Goal: Transaction & Acquisition: Purchase product/service

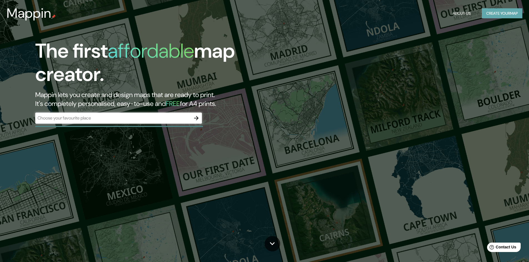
click at [495, 14] on button "Create your map" at bounding box center [502, 13] width 41 height 10
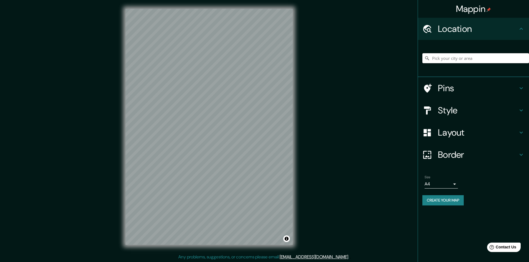
click at [448, 55] on input "Pick your city or area" at bounding box center [475, 58] width 107 height 10
type input "anaindeua"
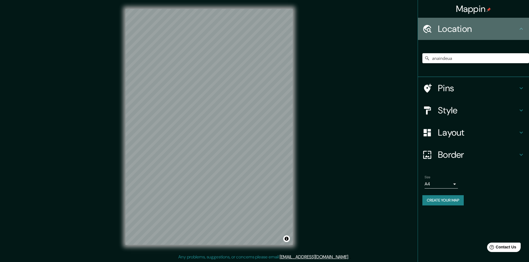
click at [519, 26] on icon at bounding box center [521, 29] width 7 height 7
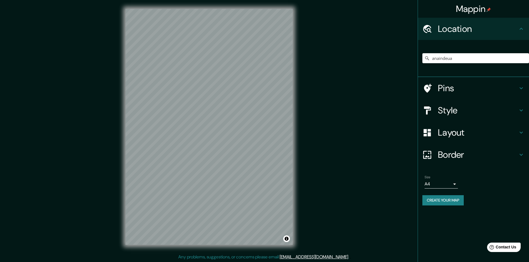
click at [309, 136] on div "Mappin Location anaindeua Pins Style Layout Border Choose a border. Hint : you …" at bounding box center [264, 131] width 529 height 263
click at [491, 110] on h4 "Style" at bounding box center [478, 110] width 80 height 11
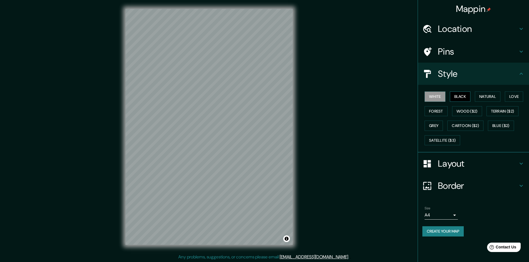
click at [470, 96] on button "Black" at bounding box center [460, 97] width 21 height 10
click at [488, 96] on button "Natural" at bounding box center [488, 97] width 26 height 10
click at [468, 95] on button "Black" at bounding box center [460, 97] width 21 height 10
click at [467, 123] on button "Cartoon ($2)" at bounding box center [465, 126] width 36 height 10
click at [481, 95] on button "Natural" at bounding box center [488, 97] width 26 height 10
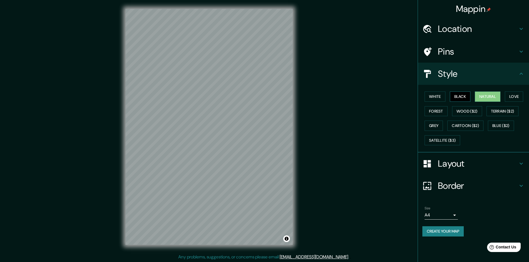
click at [467, 97] on button "Black" at bounding box center [460, 97] width 21 height 10
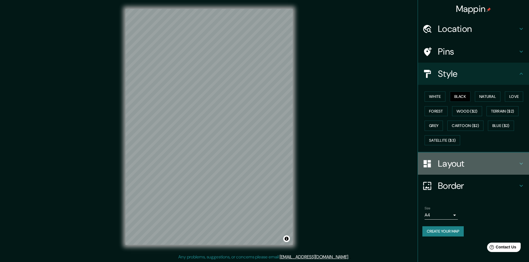
click at [461, 163] on h4 "Layout" at bounding box center [478, 163] width 80 height 11
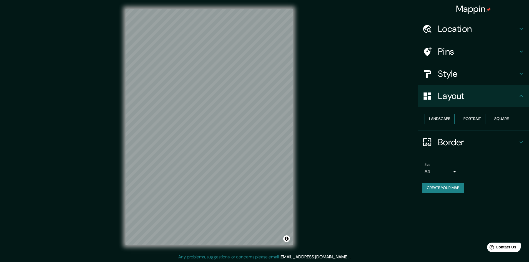
click at [446, 121] on button "Landscape" at bounding box center [440, 119] width 30 height 10
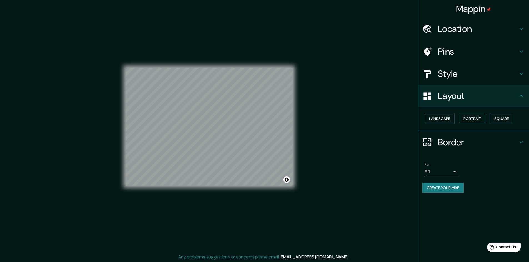
click at [482, 120] on button "Portrait" at bounding box center [472, 119] width 26 height 10
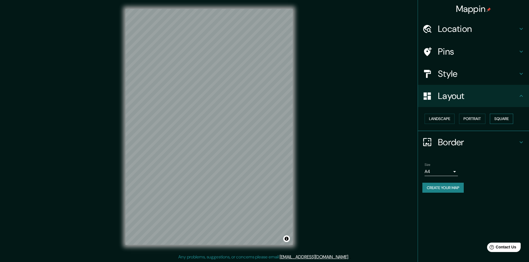
click at [500, 118] on button "Square" at bounding box center [501, 119] width 23 height 10
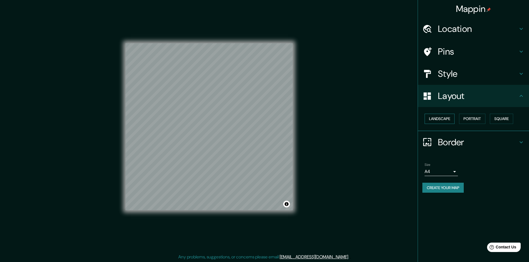
click at [442, 116] on button "Landscape" at bounding box center [440, 119] width 30 height 10
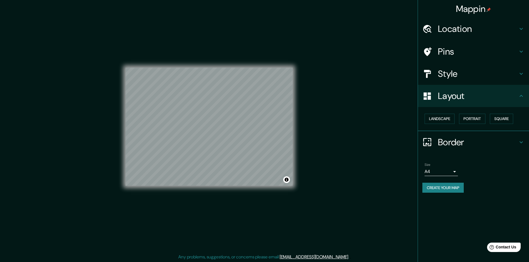
click at [461, 142] on h4 "Border" at bounding box center [478, 142] width 80 height 11
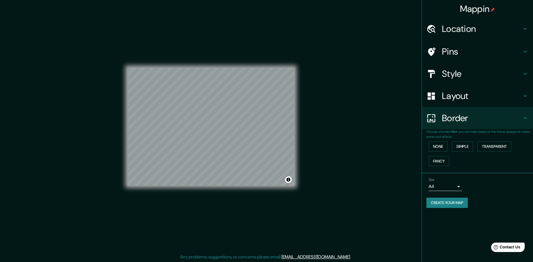
click at [441, 188] on body "Mappin Location anaindeua Pins Style Layout Border Choose a border. Hint : you …" at bounding box center [266, 131] width 533 height 262
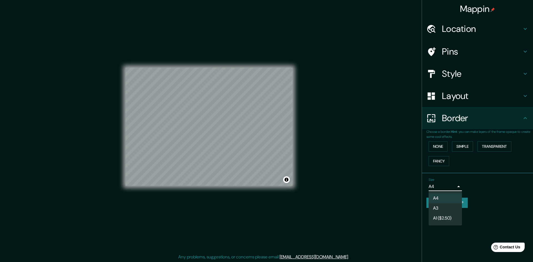
click at [440, 205] on li "A3" at bounding box center [445, 209] width 33 height 10
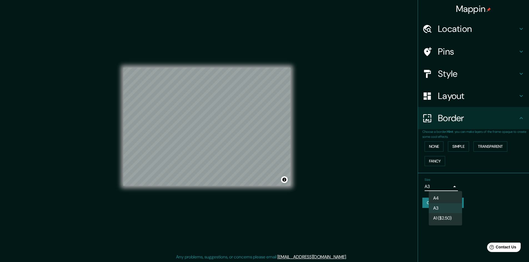
click at [443, 186] on body "Mappin Location anaindeua Pins Style Layout Border Choose a border. Hint : you …" at bounding box center [264, 131] width 529 height 262
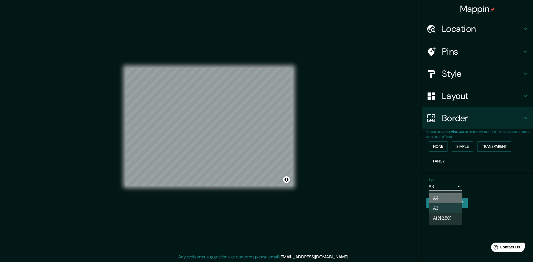
click at [441, 196] on li "A4" at bounding box center [445, 199] width 33 height 10
type input "single"
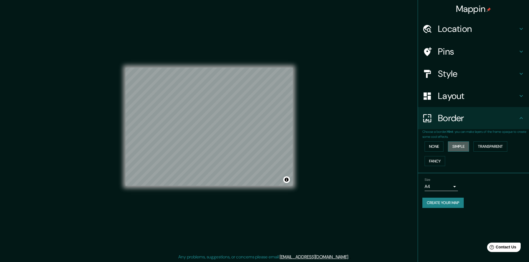
click at [465, 147] on button "Simple" at bounding box center [458, 147] width 21 height 10
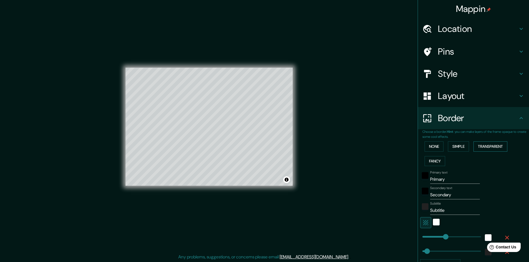
click at [485, 145] on button "Transparent" at bounding box center [490, 147] width 34 height 10
click at [432, 146] on button "None" at bounding box center [434, 147] width 19 height 10
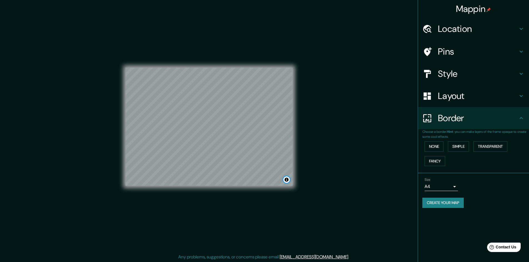
click at [289, 180] on button "Toggle attribution" at bounding box center [286, 180] width 7 height 7
click at [474, 74] on h4 "Style" at bounding box center [478, 73] width 80 height 11
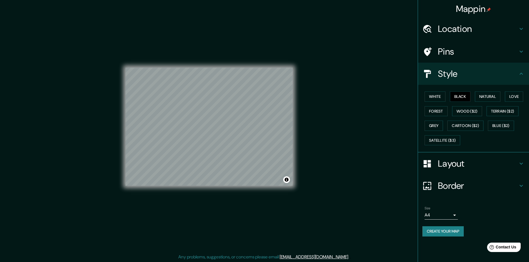
click at [522, 73] on icon at bounding box center [521, 74] width 7 height 7
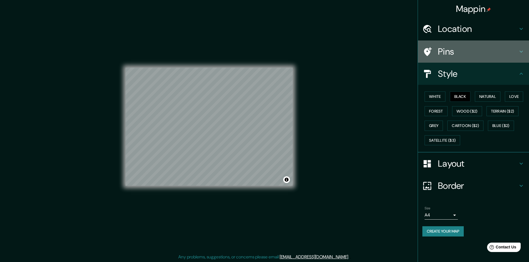
click at [522, 53] on icon at bounding box center [521, 51] width 7 height 7
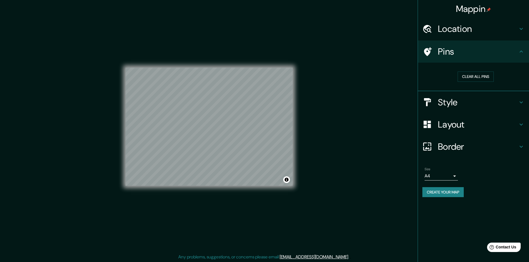
click at [521, 35] on div "Location" at bounding box center [473, 29] width 111 height 22
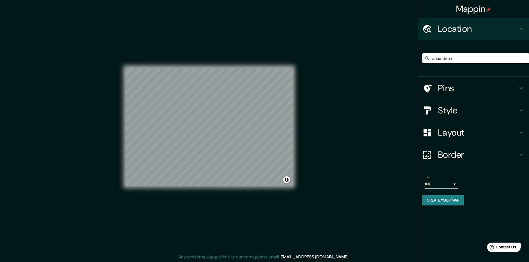
click at [358, 119] on div "Mappin Location anaindeua Pins Style Layout Border Choose a border. Hint : you …" at bounding box center [264, 131] width 529 height 263
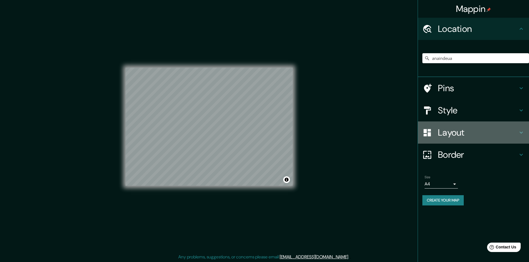
click at [435, 136] on div at bounding box center [430, 133] width 16 height 10
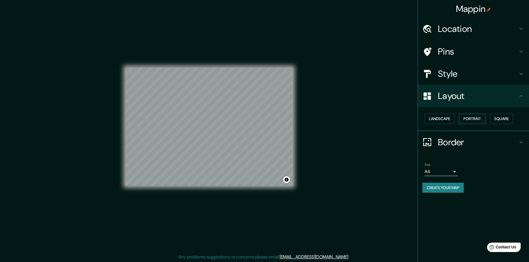
click at [482, 119] on button "Portrait" at bounding box center [472, 119] width 26 height 10
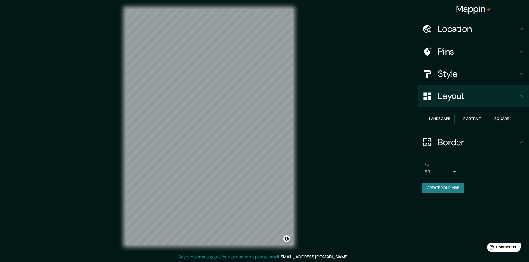
click at [453, 187] on button "Create your map" at bounding box center [442, 188] width 41 height 10
click at [439, 189] on button "Create your map" at bounding box center [442, 188] width 41 height 10
click at [460, 188] on div "Create your map" at bounding box center [473, 188] width 102 height 10
click at [441, 187] on button "Create your map" at bounding box center [442, 188] width 41 height 10
